Goal: Transaction & Acquisition: Book appointment/travel/reservation

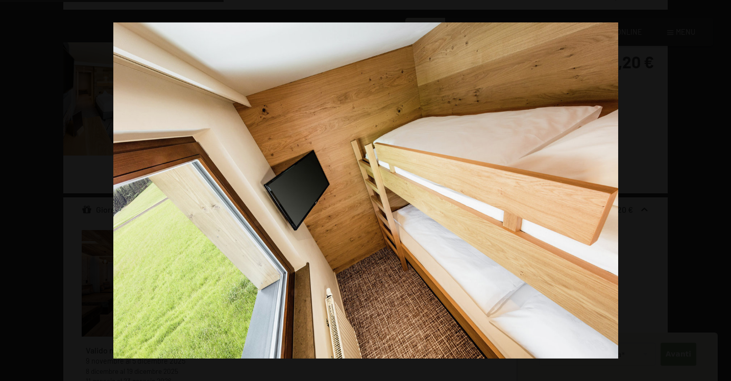
click at [724, 191] on button "button" at bounding box center [713, 190] width 36 height 51
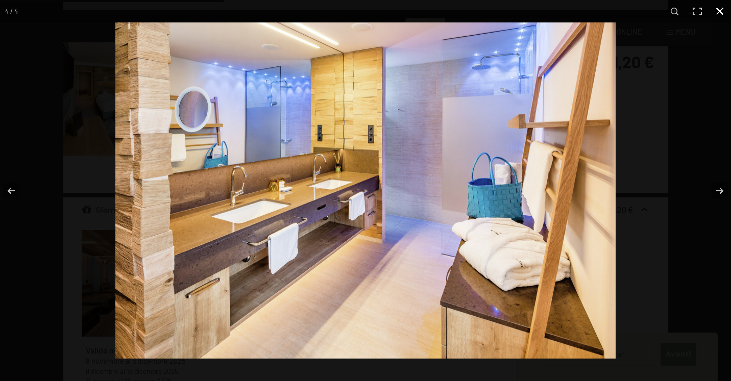
click at [717, 16] on button "button" at bounding box center [719, 11] width 22 height 22
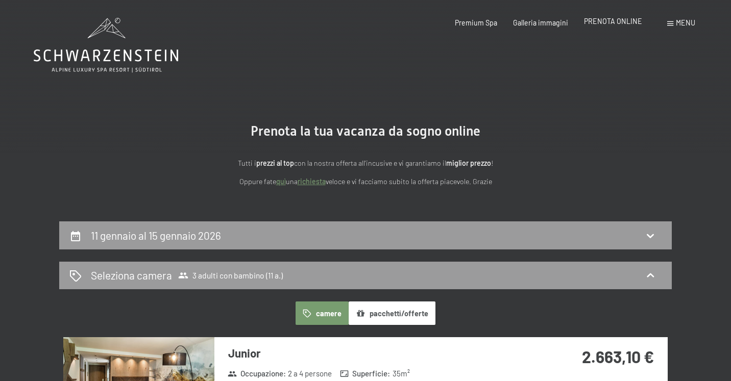
click at [602, 27] on div "Premium Spa Galleria immagini PRENOTA ONLINE" at bounding box center [540, 23] width 235 height 10
click at [457, 228] on div "11 gennaio al 15 gennaio 2026" at bounding box center [365, 235] width 592 height 15
select select "11"
select select "2026-01-01"
select select "2026-02-01"
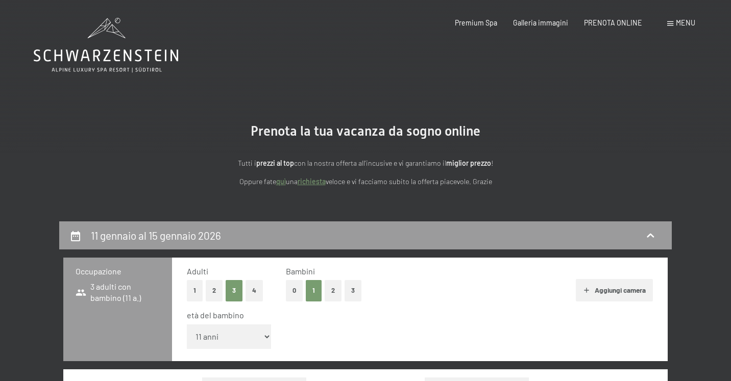
click at [671, 28] on div "Prenotazione Richiesta Premium Spa Galleria immagini PRENOTA ONLINE Menu DE IT …" at bounding box center [559, 23] width 272 height 10
click at [675, 24] on div "Menu" at bounding box center [681, 23] width 28 height 10
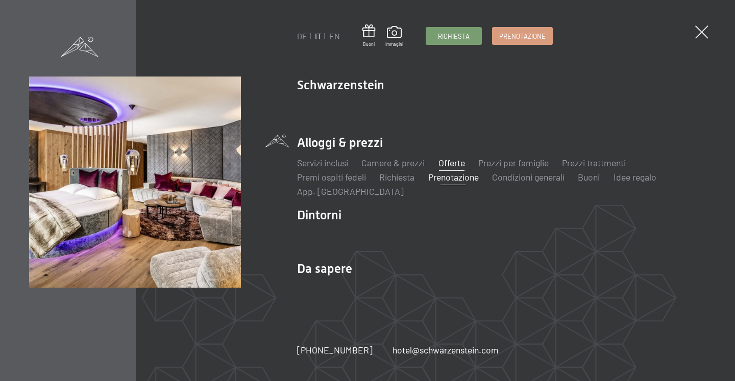
click at [452, 160] on link "Offerte" at bounding box center [451, 162] width 27 height 11
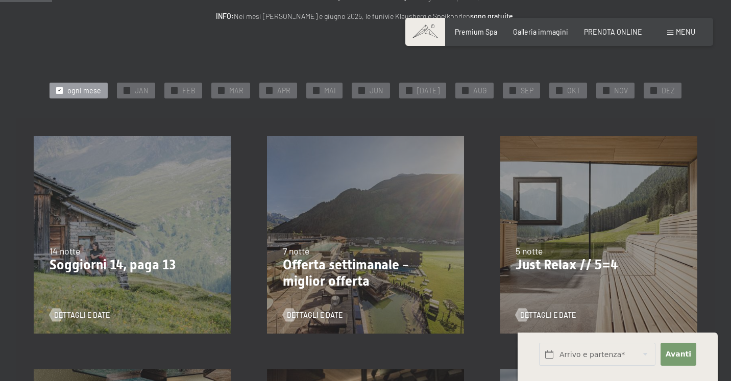
scroll to position [138, 0]
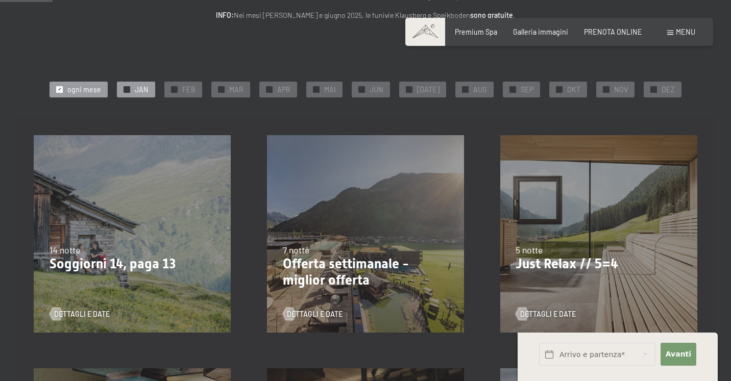
click at [142, 88] on span "JAN" at bounding box center [142, 90] width 14 height 10
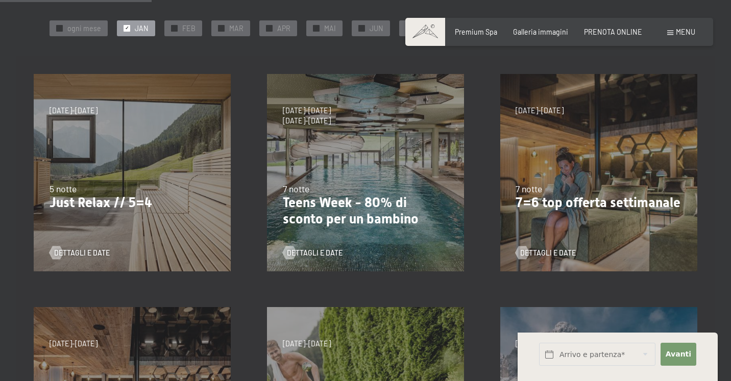
scroll to position [207, 0]
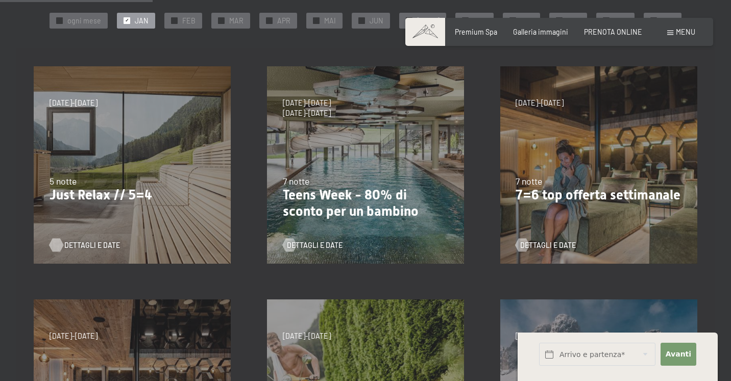
click at [80, 248] on span "Dettagli e Date" at bounding box center [92, 245] width 56 height 10
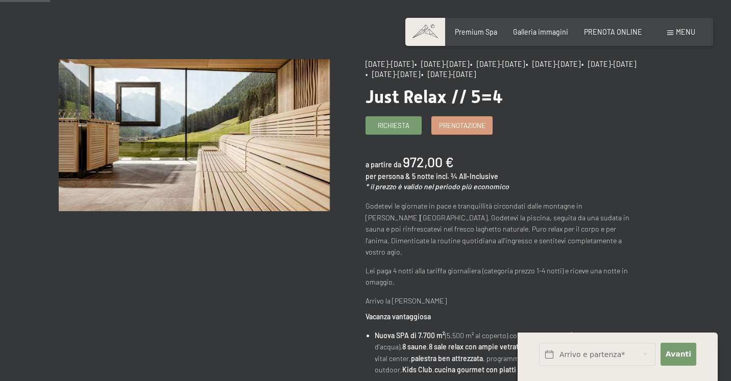
scroll to position [75, 0]
click at [469, 133] on link "Prenotazione" at bounding box center [462, 124] width 60 height 17
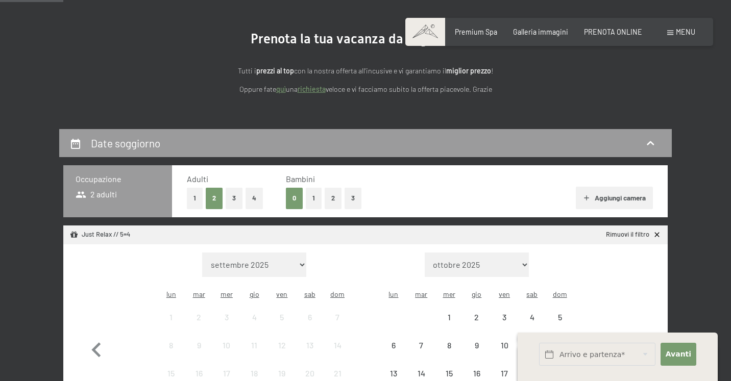
scroll to position [112, 0]
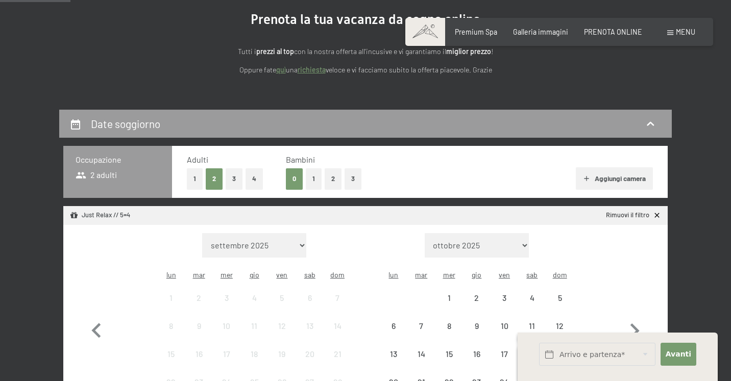
click at [236, 175] on button "3" at bounding box center [234, 178] width 17 height 21
click at [311, 176] on button "1" at bounding box center [314, 178] width 16 height 21
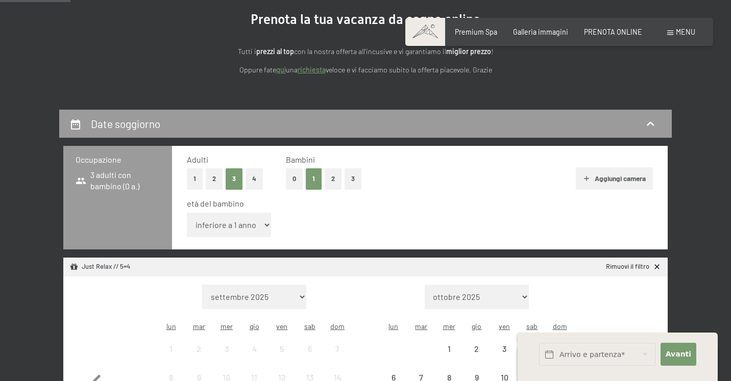
select select "11"
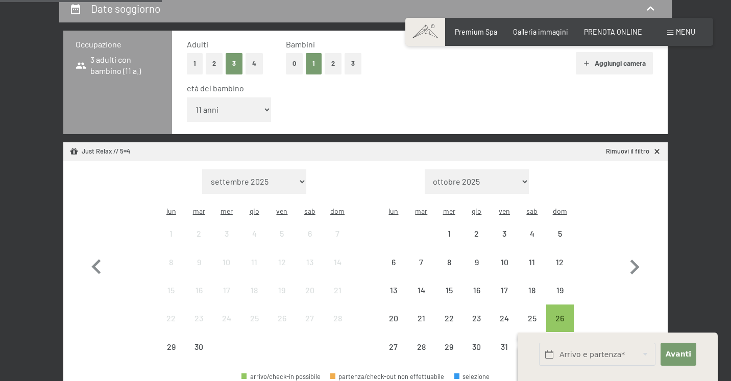
scroll to position [229, 0]
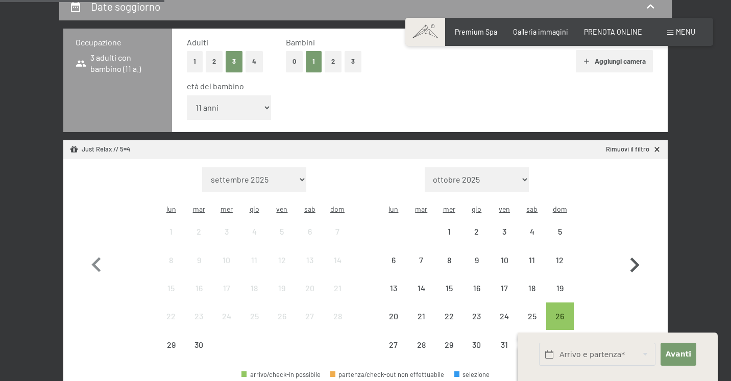
click at [635, 258] on icon "button" at bounding box center [634, 265] width 9 height 15
select select "2025-10-01"
select select "2025-11-01"
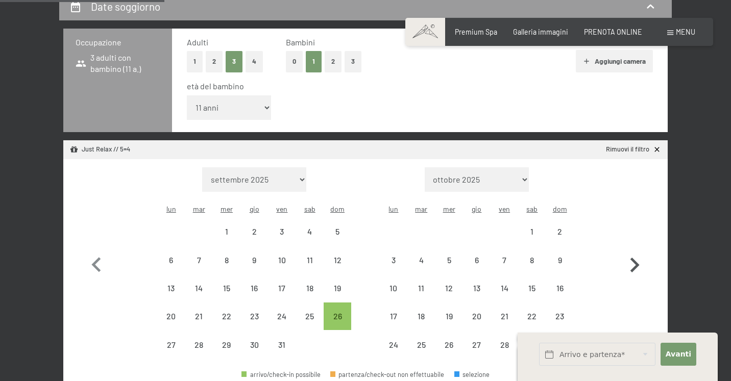
select select "2025-10-01"
select select "2025-11-01"
click at [635, 258] on icon "button" at bounding box center [634, 265] width 9 height 15
select select "2025-11-01"
select select "[DATE]"
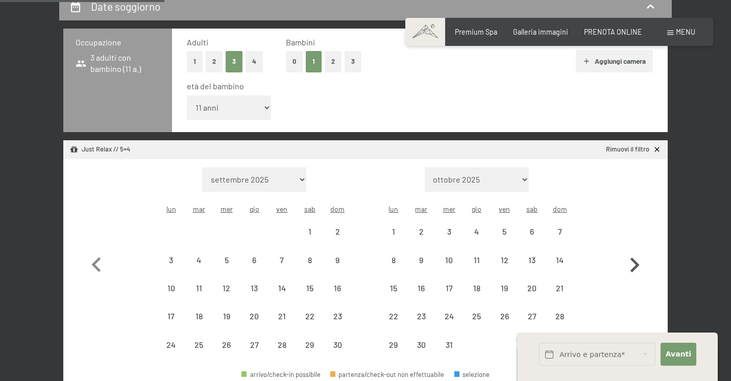
select select "[DATE]"
select select "2025-12-01"
click at [635, 258] on icon "button" at bounding box center [634, 265] width 9 height 15
select select "2025-12-01"
select select "[DATE]"
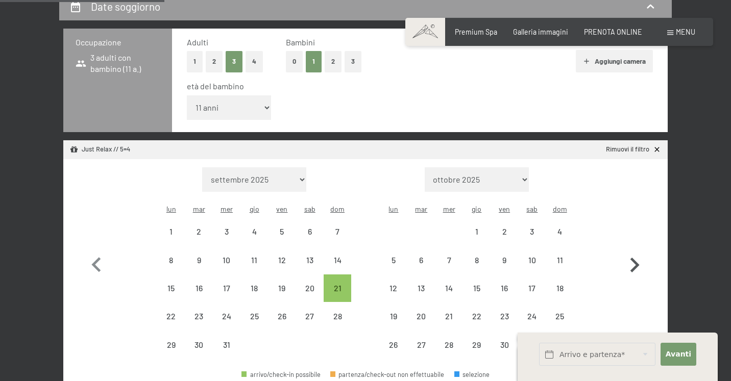
select select "2025-12-01"
select select "[DATE]"
click at [557, 256] on div "11" at bounding box center [560, 269] width 26 height 26
select select "2025-12-01"
select select "[DATE]"
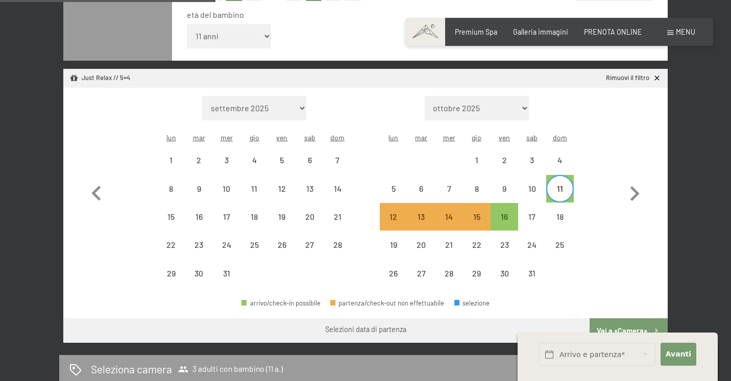
click at [643, 318] on button "Vai a «Camera»" at bounding box center [628, 330] width 78 height 24
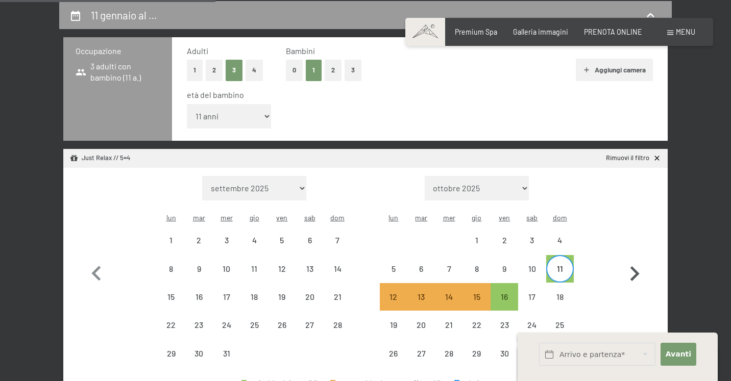
select select "2025-12-01"
select select "[DATE]"
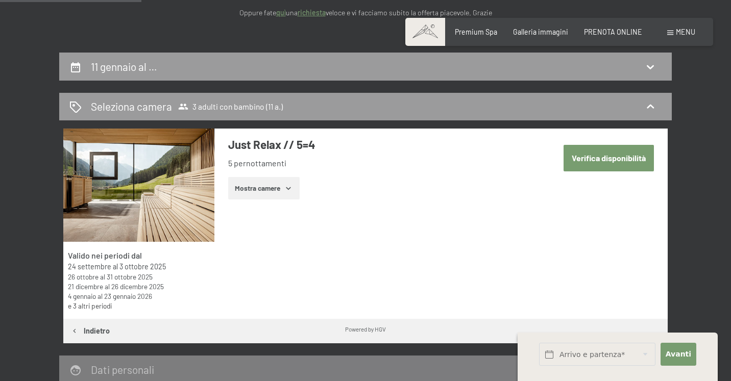
click at [620, 150] on button "Verifica disponibilità" at bounding box center [608, 158] width 90 height 26
select select "11"
select select "2025-12-01"
select select "2026-01-01"
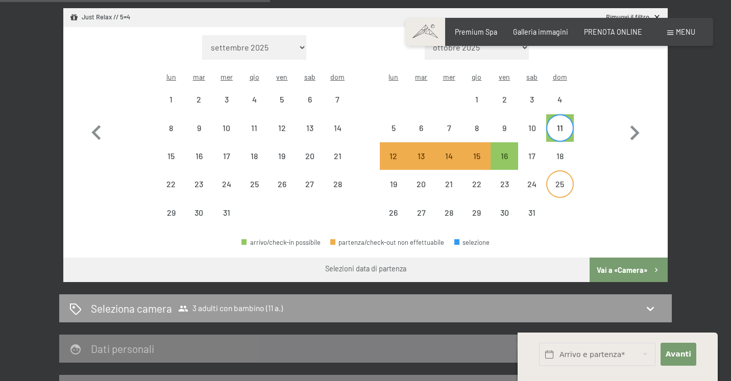
scroll to position [346, 0]
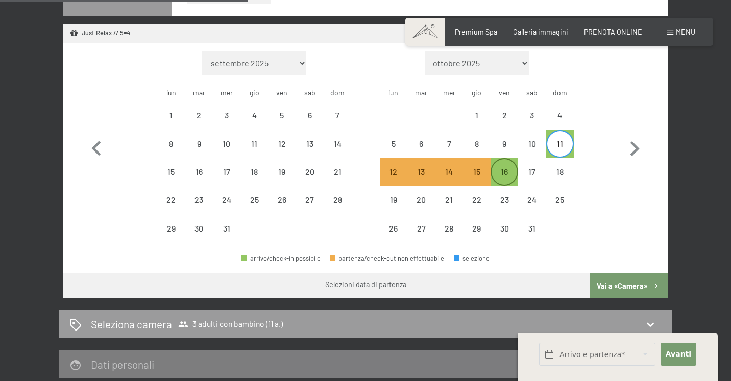
click at [512, 168] on div "16" at bounding box center [504, 181] width 26 height 26
select select "2025-12-01"
select select "2026-01-01"
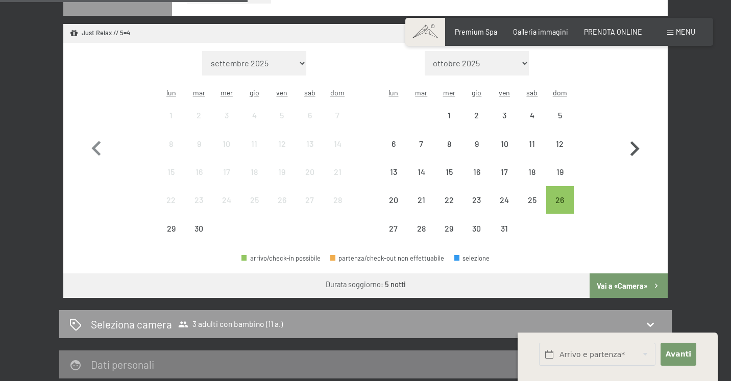
click at [628, 134] on icon "button" at bounding box center [635, 149] width 30 height 30
select select "2025-10-01"
select select "2025-11-01"
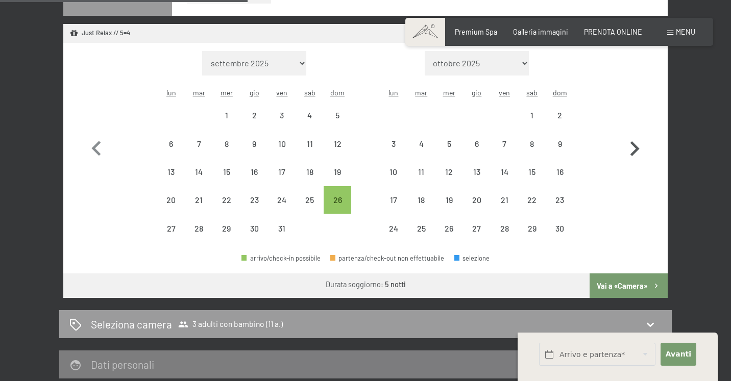
click at [628, 134] on icon "button" at bounding box center [635, 149] width 30 height 30
select select "2025-11-01"
select select "2025-12-01"
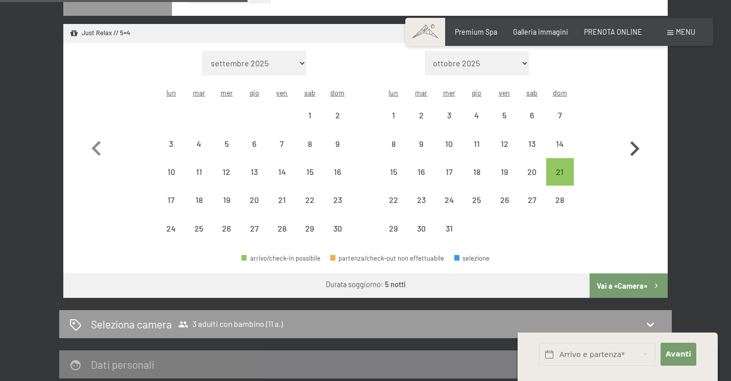
click at [628, 134] on icon "button" at bounding box center [635, 149] width 30 height 30
select select "2025-12-01"
select select "2026-01-01"
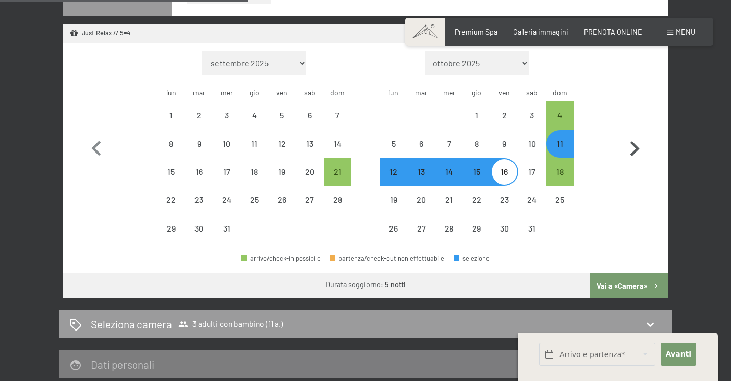
click at [628, 134] on icon "button" at bounding box center [635, 149] width 30 height 30
select select "2026-01-01"
select select "2026-02-01"
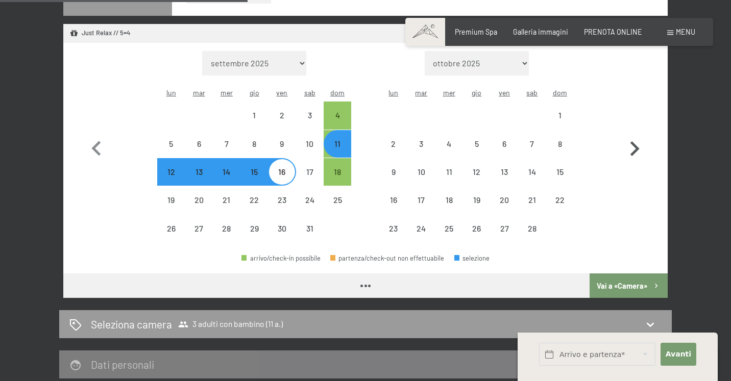
select select "2026-01-01"
select select "2026-02-01"
click at [603, 274] on button "Vai a «Camera»" at bounding box center [628, 286] width 78 height 24
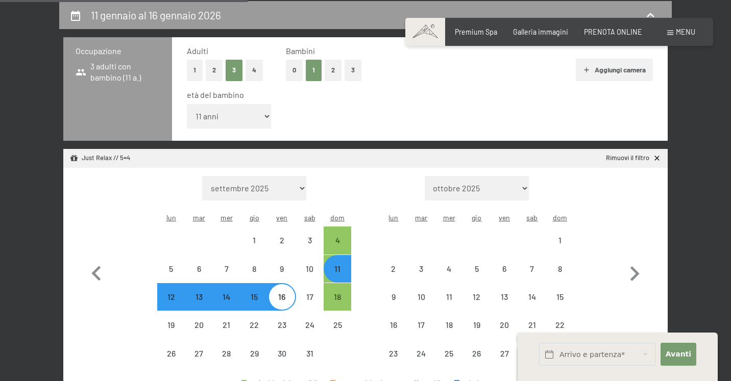
select select "2026-01-01"
select select "2026-02-01"
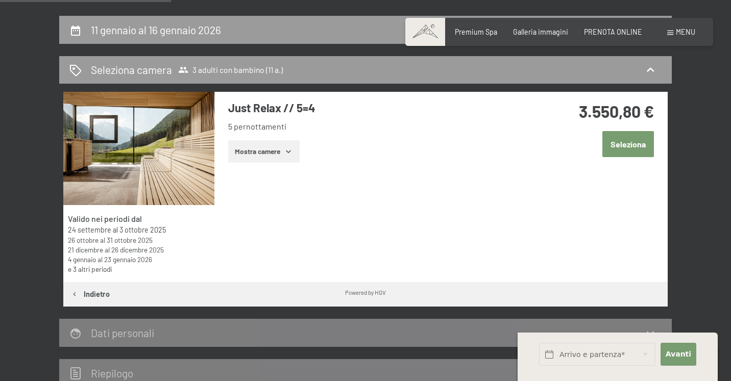
scroll to position [204, 0]
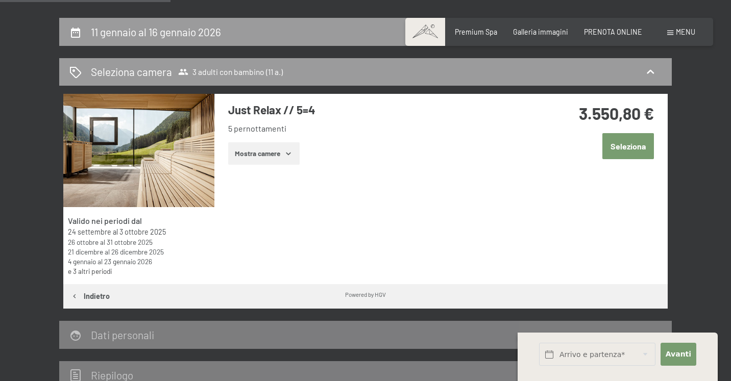
click at [638, 133] on button "Seleziona" at bounding box center [628, 146] width 52 height 26
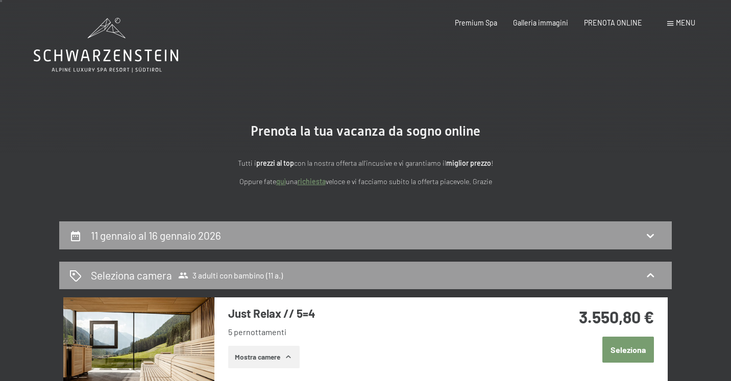
scroll to position [0, 0]
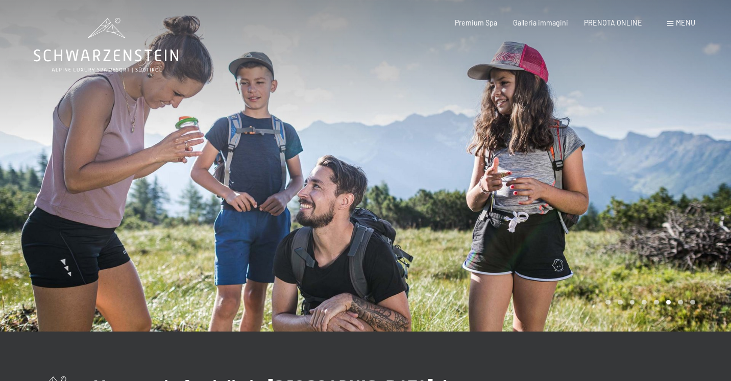
click at [681, 25] on span "Menu" at bounding box center [685, 22] width 19 height 9
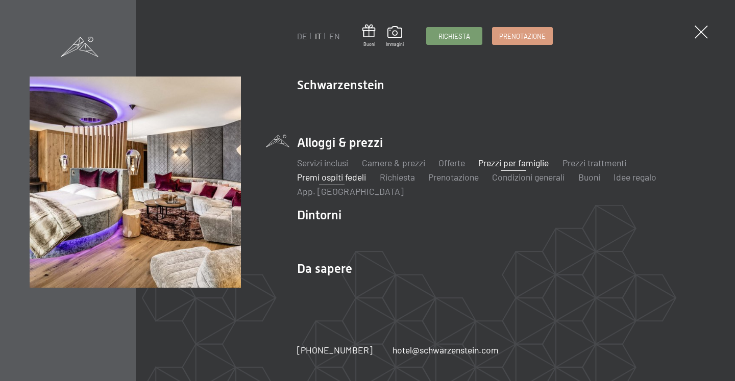
click at [361, 176] on link "Premi ospiti fedeli" at bounding box center [331, 176] width 69 height 11
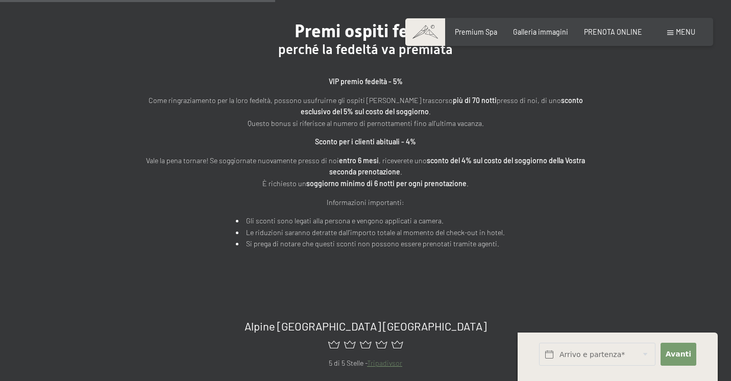
scroll to position [357, 0]
click at [611, 34] on span "PRENOTA ONLINE" at bounding box center [613, 30] width 58 height 9
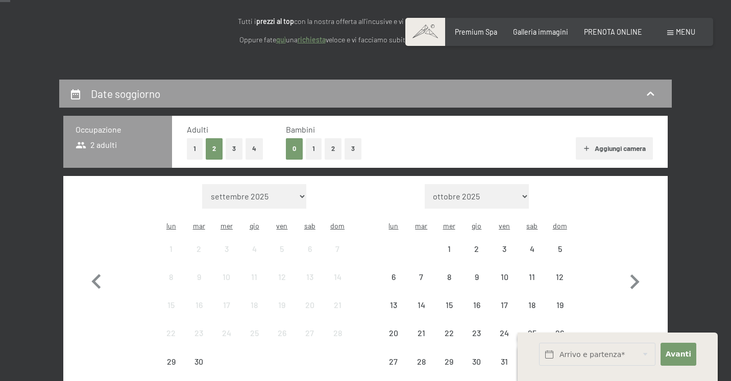
scroll to position [148, 0]
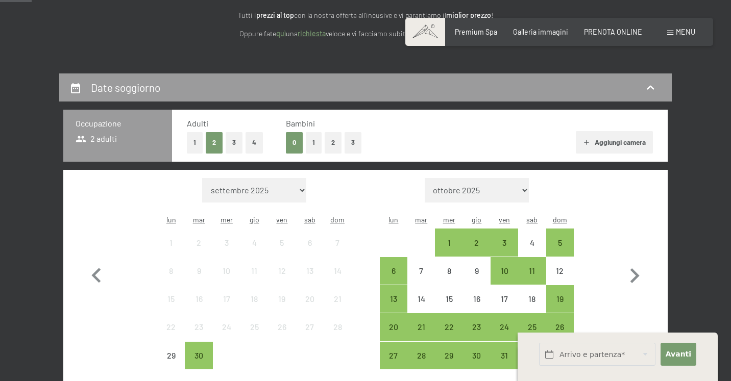
click at [232, 136] on button "3" at bounding box center [234, 142] width 17 height 21
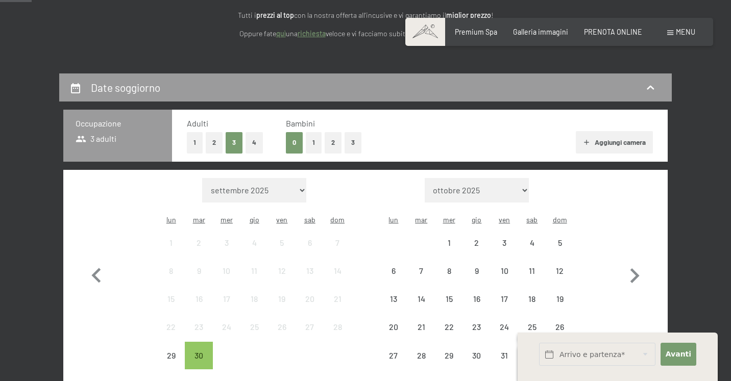
click at [315, 141] on button "1" at bounding box center [314, 142] width 16 height 21
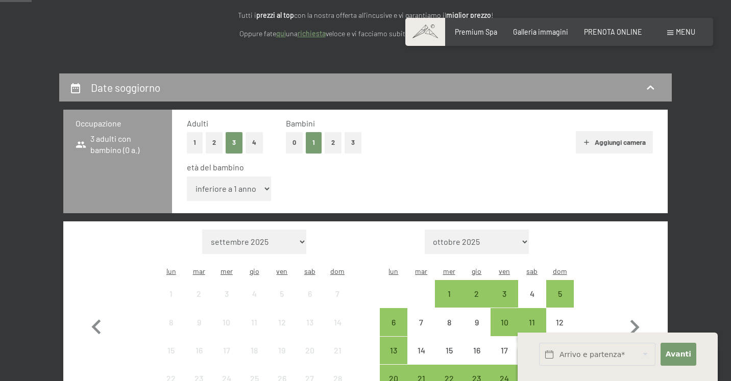
select select "11"
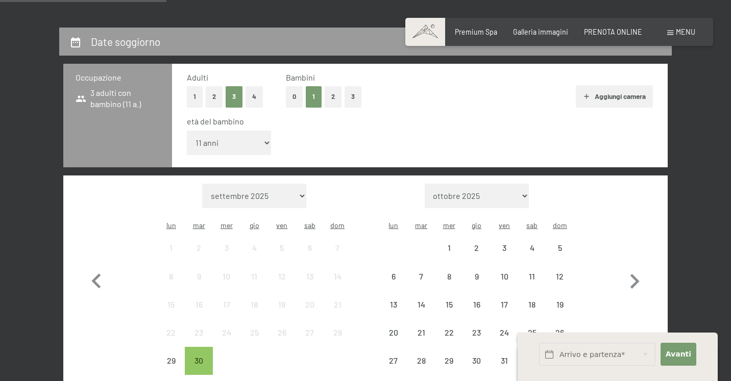
scroll to position [242, 0]
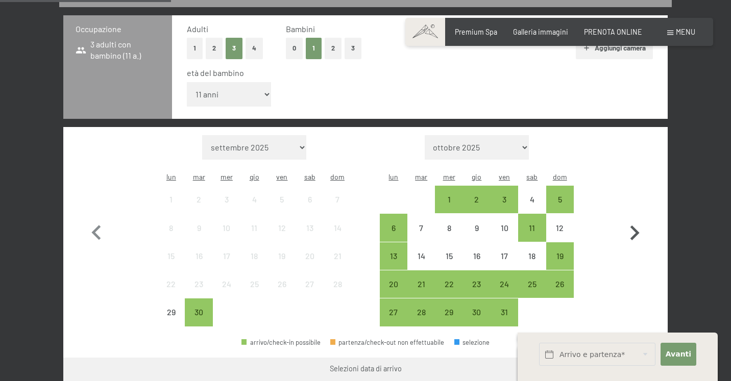
click at [633, 226] on icon "button" at bounding box center [634, 233] width 9 height 15
select select "2025-10-01"
select select "2025-11-01"
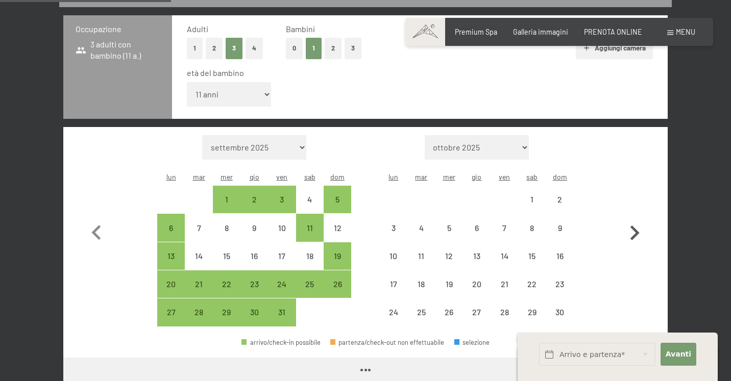
click at [633, 226] on icon "button" at bounding box center [634, 233] width 9 height 15
select select "2025-11-01"
select select "2025-12-01"
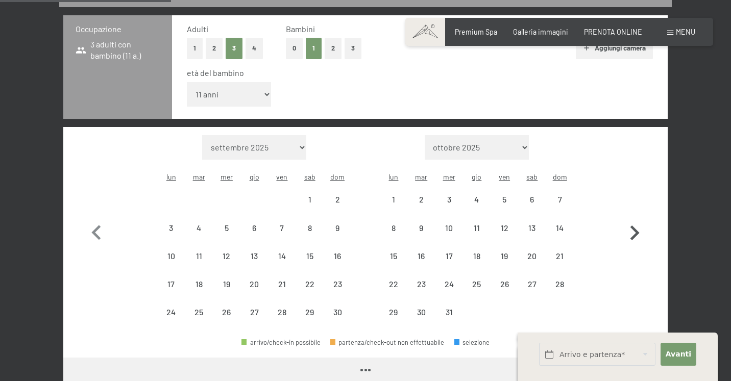
select select "2025-11-01"
select select "2025-12-01"
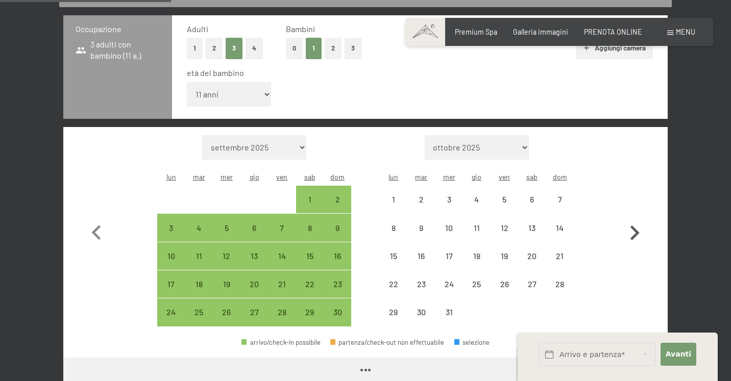
click at [633, 226] on icon "button" at bounding box center [634, 233] width 9 height 15
select select "2025-12-01"
select select "2026-01-01"
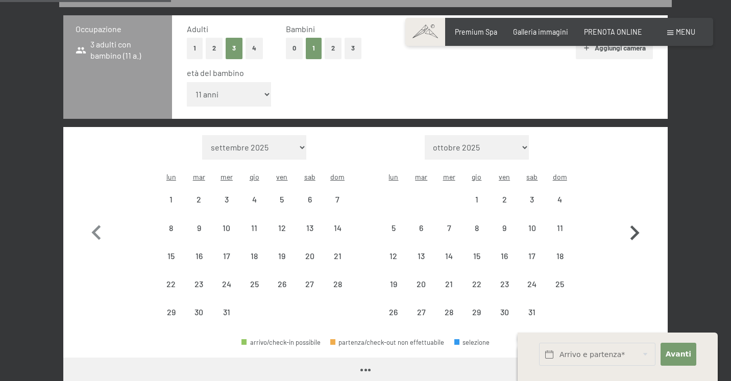
select select "2025-12-01"
select select "2026-01-01"
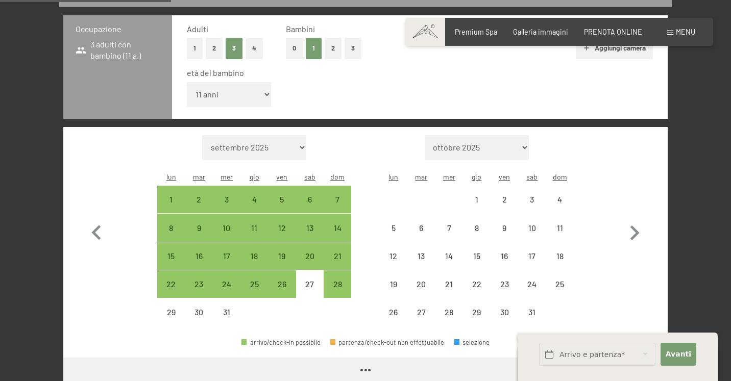
select select "2025-12-01"
select select "2026-01-01"
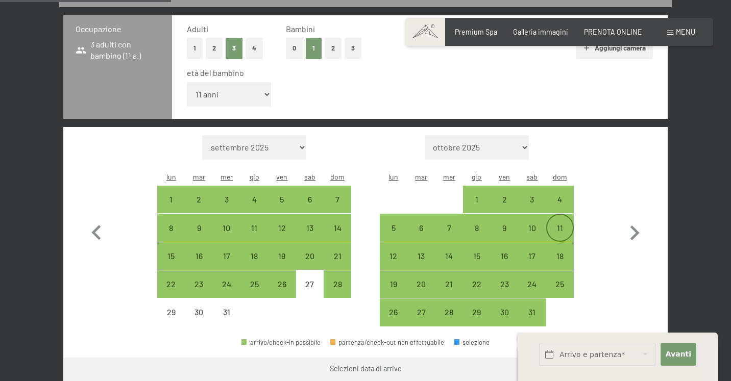
click at [562, 224] on div "11" at bounding box center [560, 237] width 26 height 26
select select "2025-12-01"
select select "2026-01-01"
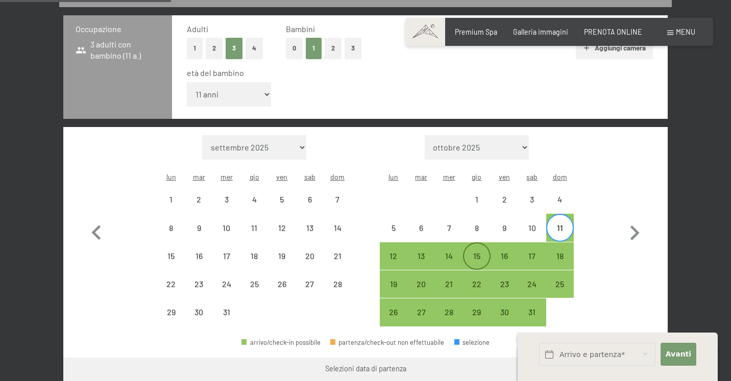
click at [479, 252] on div "15" at bounding box center [477, 265] width 26 height 26
select select "2025-12-01"
select select "2026-01-01"
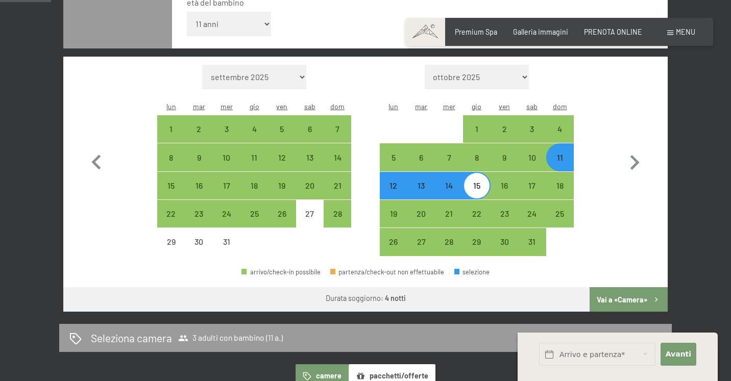
click at [634, 287] on button "Vai a «Camera»" at bounding box center [628, 299] width 78 height 24
select select "2025-12-01"
select select "2026-01-01"
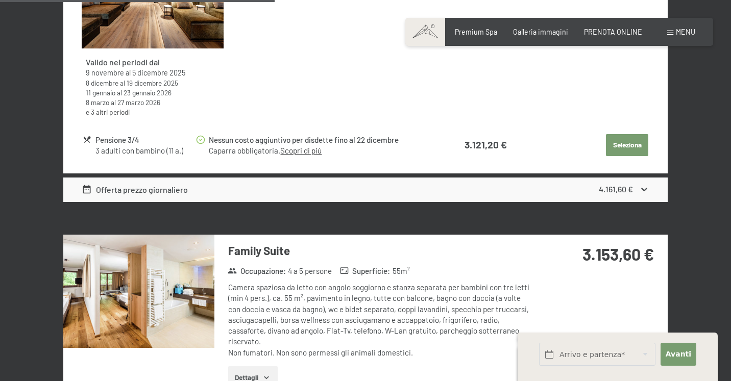
scroll to position [1548, 0]
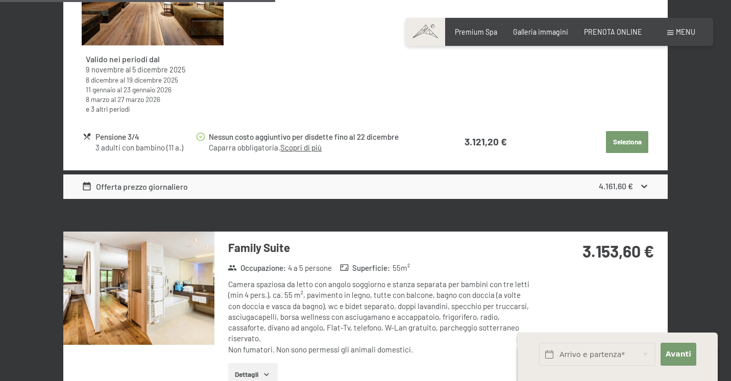
click at [199, 257] on img at bounding box center [138, 288] width 151 height 113
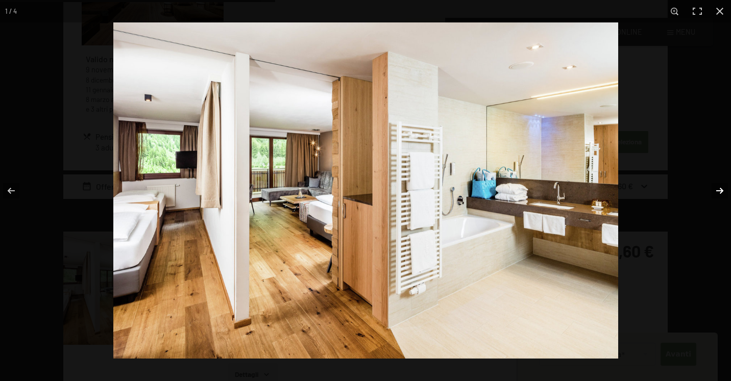
click at [725, 192] on button "button" at bounding box center [713, 190] width 36 height 51
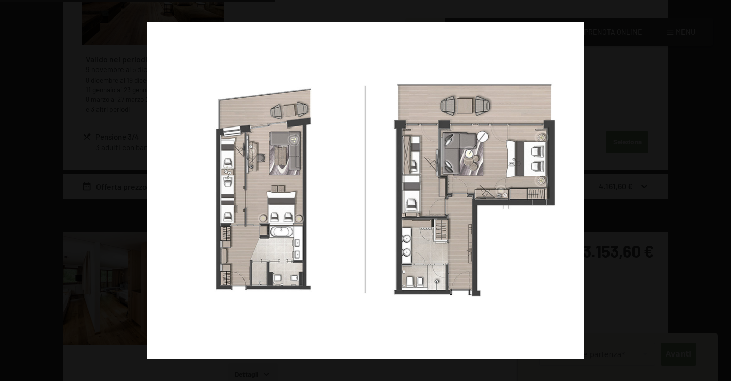
click at [725, 192] on button "button" at bounding box center [713, 190] width 36 height 51
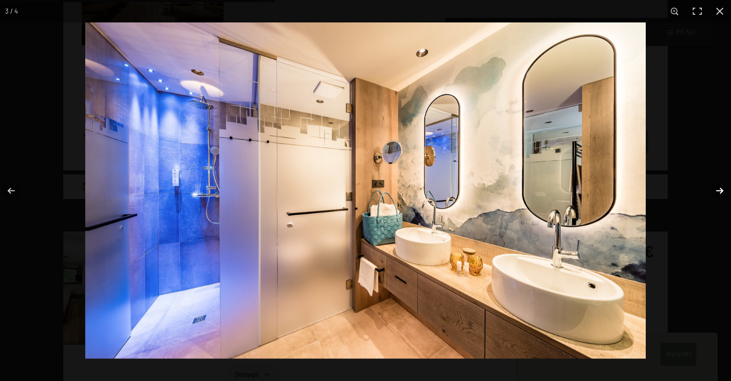
click at [725, 192] on button "button" at bounding box center [713, 190] width 36 height 51
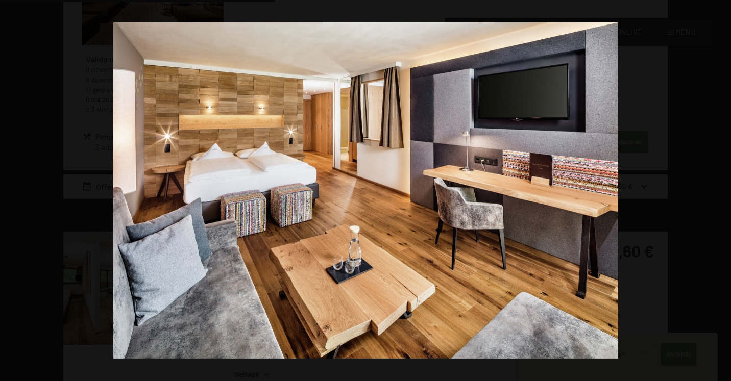
click at [725, 192] on button "button" at bounding box center [713, 190] width 36 height 51
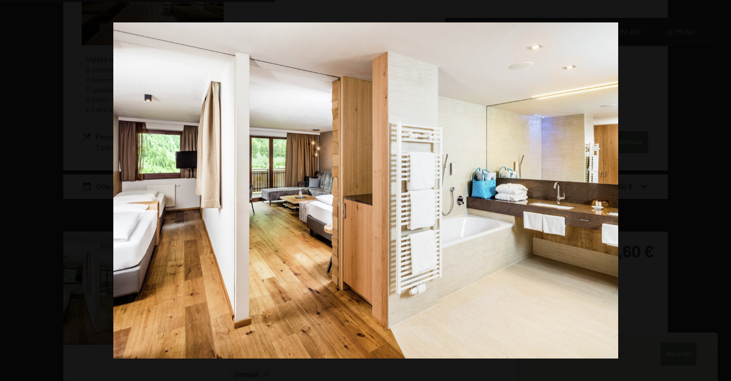
click at [725, 192] on button "button" at bounding box center [713, 190] width 36 height 51
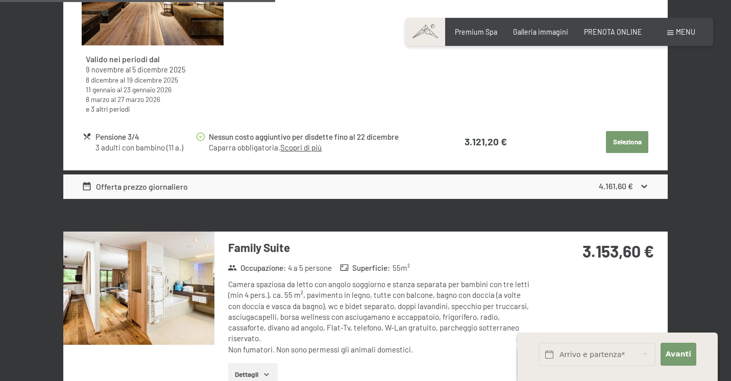
click at [0, 0] on button "button" at bounding box center [0, 0] width 0 height 0
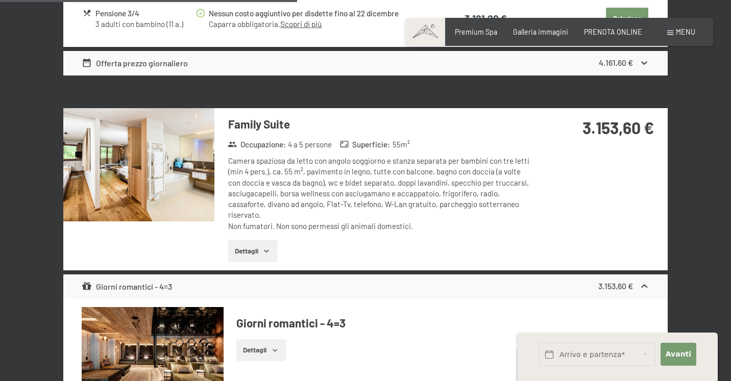
scroll to position [1671, 0]
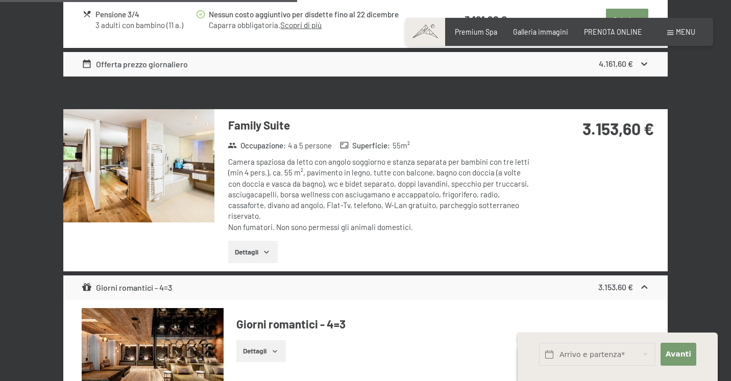
click at [269, 248] on icon "button" at bounding box center [266, 252] width 8 height 8
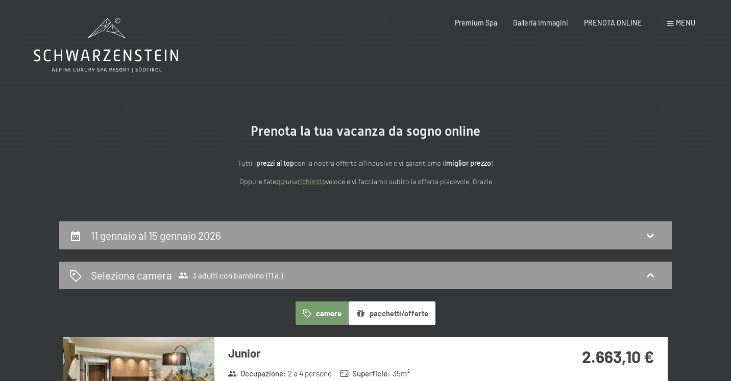
scroll to position [0, 0]
click at [480, 22] on span "Premium Spa" at bounding box center [476, 21] width 42 height 9
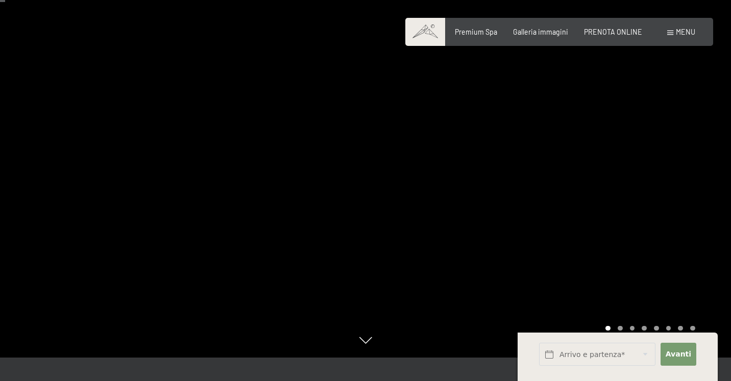
scroll to position [16, 0]
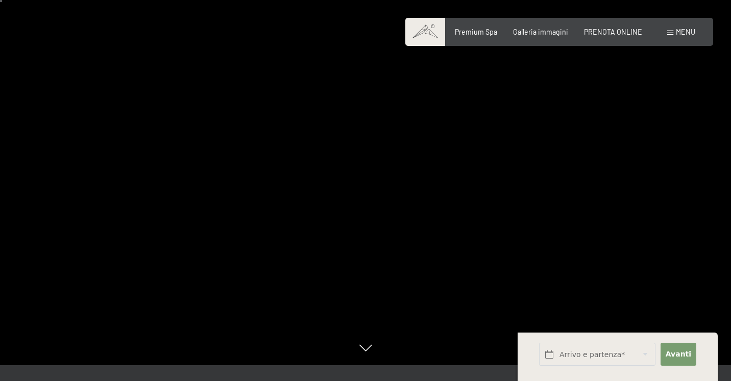
click at [508, 207] on div at bounding box center [547, 174] width 365 height 381
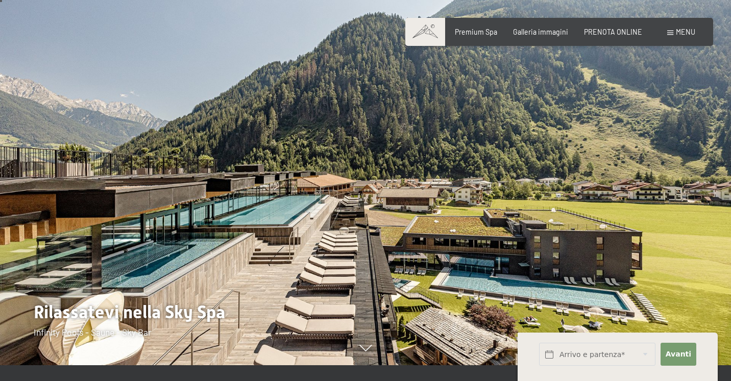
click at [508, 207] on div at bounding box center [547, 174] width 365 height 381
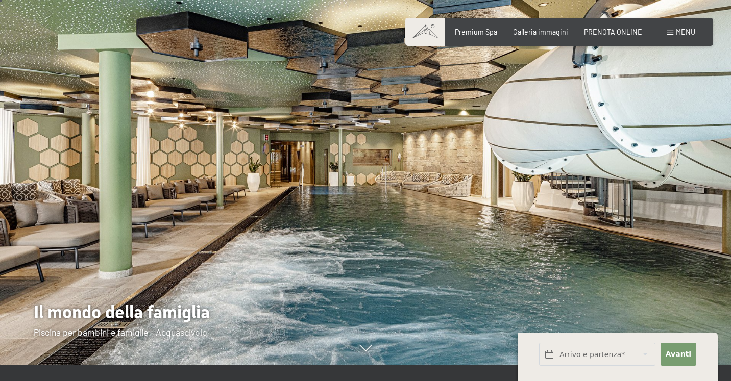
click at [508, 207] on div at bounding box center [547, 174] width 365 height 381
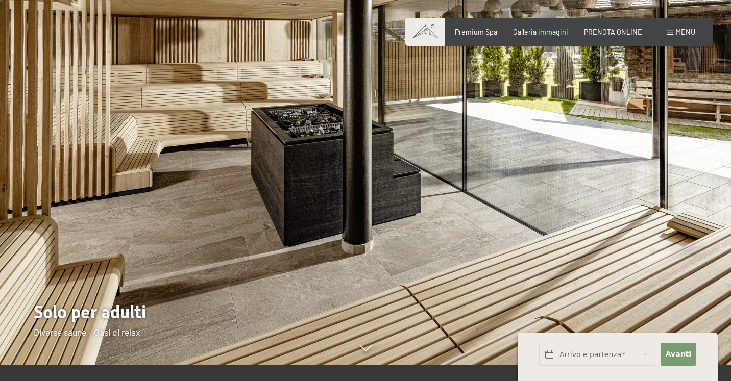
click at [508, 207] on div at bounding box center [547, 174] width 365 height 381
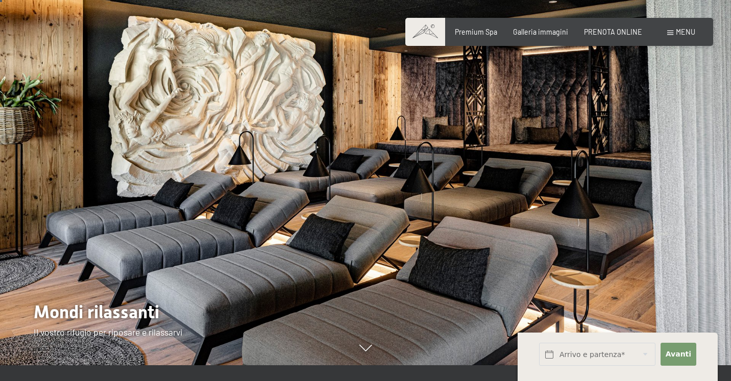
click at [508, 207] on div at bounding box center [547, 174] width 365 height 381
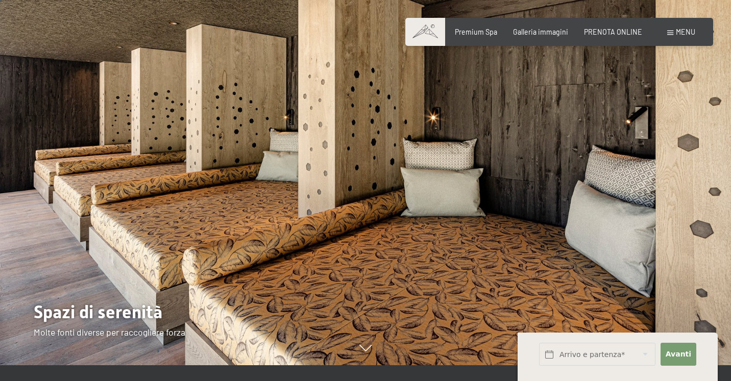
click at [508, 207] on div at bounding box center [547, 174] width 365 height 381
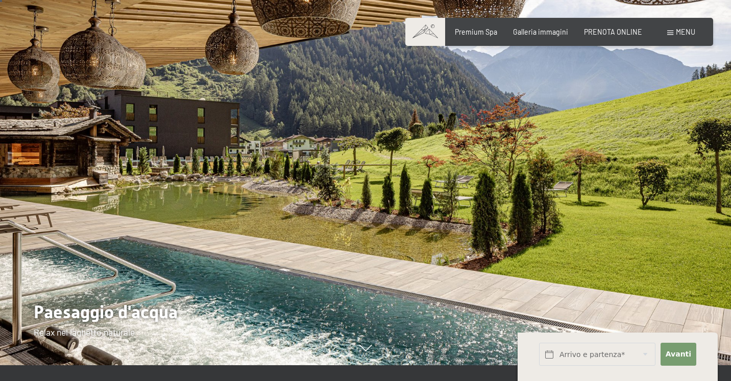
click at [508, 207] on div at bounding box center [547, 174] width 365 height 381
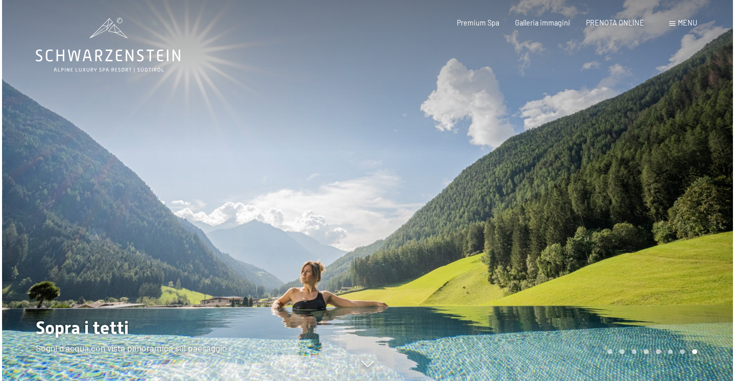
scroll to position [0, 0]
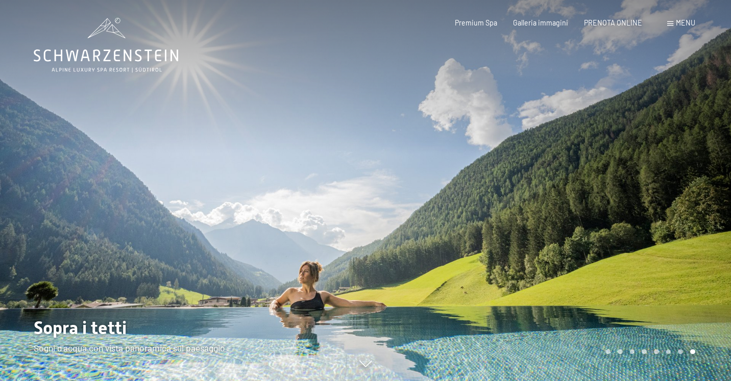
click at [676, 27] on span "Menu" at bounding box center [685, 22] width 19 height 9
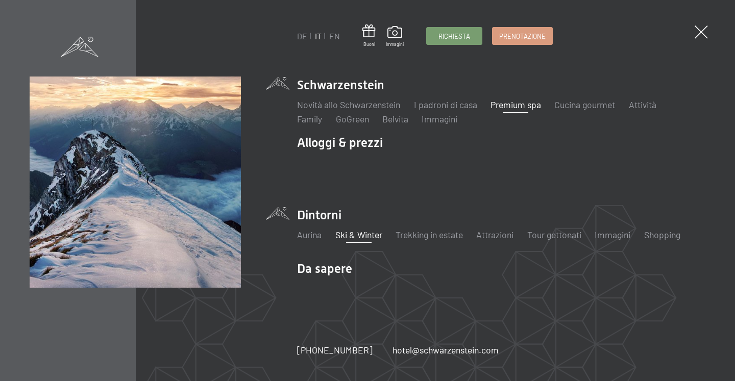
click at [373, 238] on link "Ski & Winter" at bounding box center [358, 234] width 47 height 11
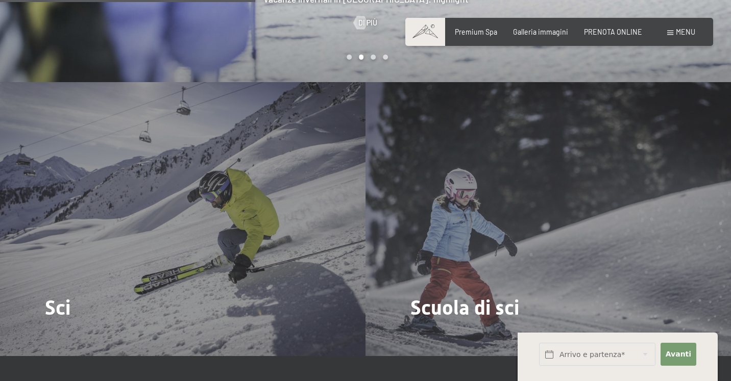
scroll to position [1132, 0]
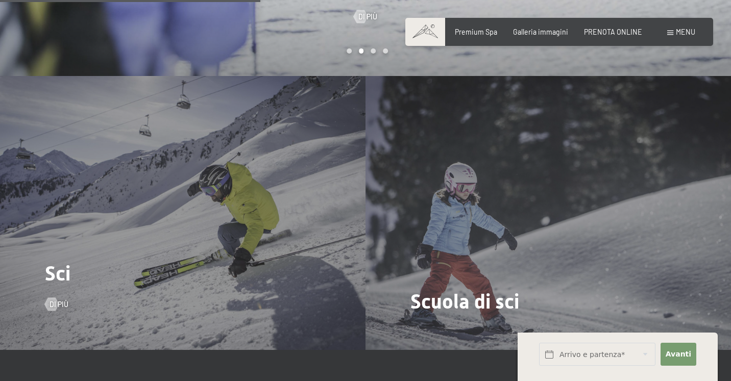
click at [230, 165] on div "Sci Di più" at bounding box center [182, 213] width 365 height 274
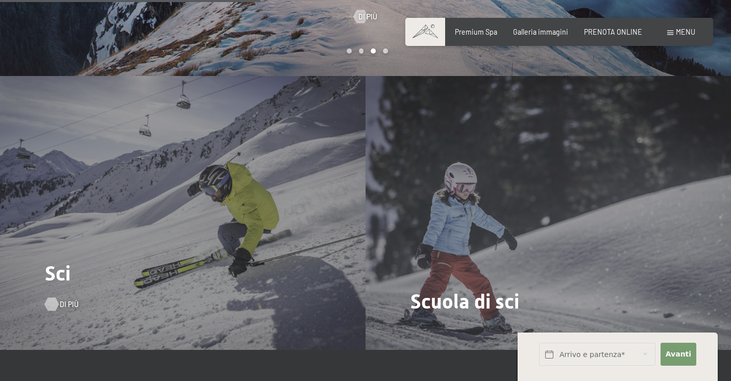
click at [60, 300] on span "Di più" at bounding box center [69, 305] width 19 height 10
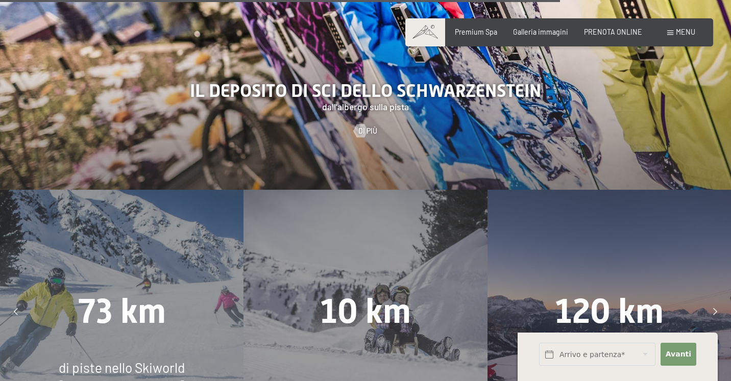
scroll to position [2063, 0]
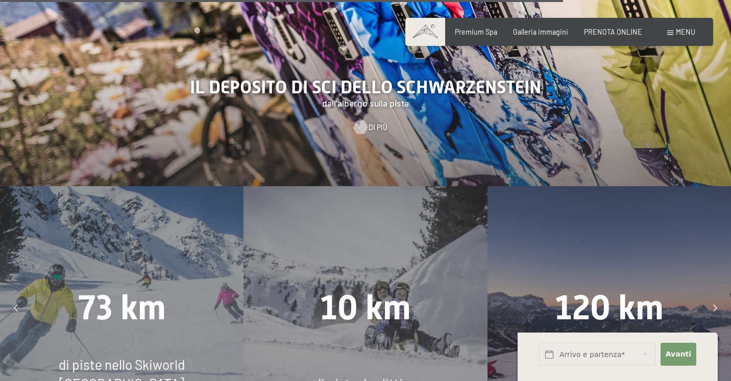
click at [364, 120] on div at bounding box center [361, 126] width 8 height 13
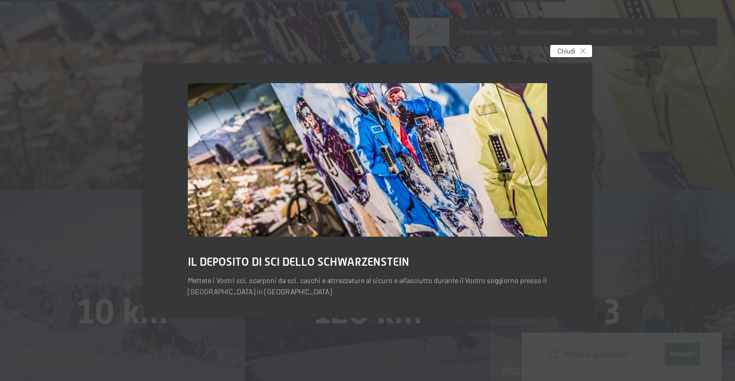
click at [583, 54] on icon at bounding box center [582, 50] width 5 height 5
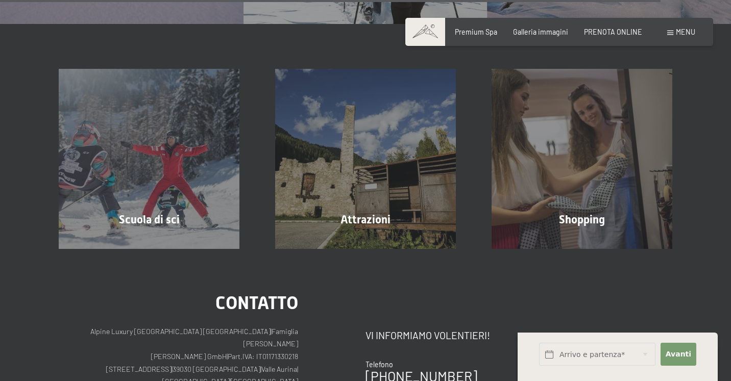
scroll to position [2457, 0]
